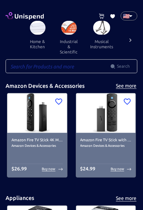
scroll to position [0, 563]
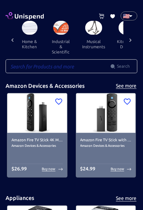
click at [101, 14] on icon at bounding box center [101, 16] width 5 height 5
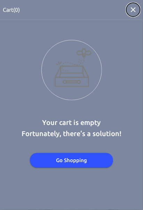
click at [132, 10] on icon "button" at bounding box center [133, 10] width 8 height 8
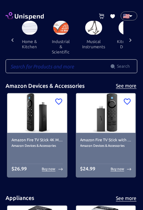
click at [113, 15] on icon at bounding box center [112, 16] width 5 height 4
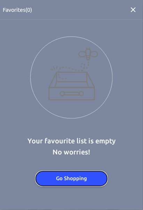
click at [97, 181] on button "Go Shopping" at bounding box center [71, 179] width 71 height 15
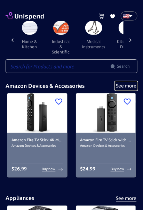
click at [132, 90] on button "See more" at bounding box center [126, 86] width 22 height 9
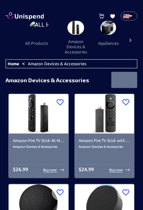
click at [136, 43] on div at bounding box center [130, 40] width 14 height 39
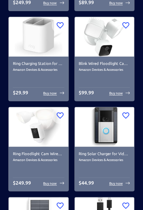
scroll to position [4451, 0]
